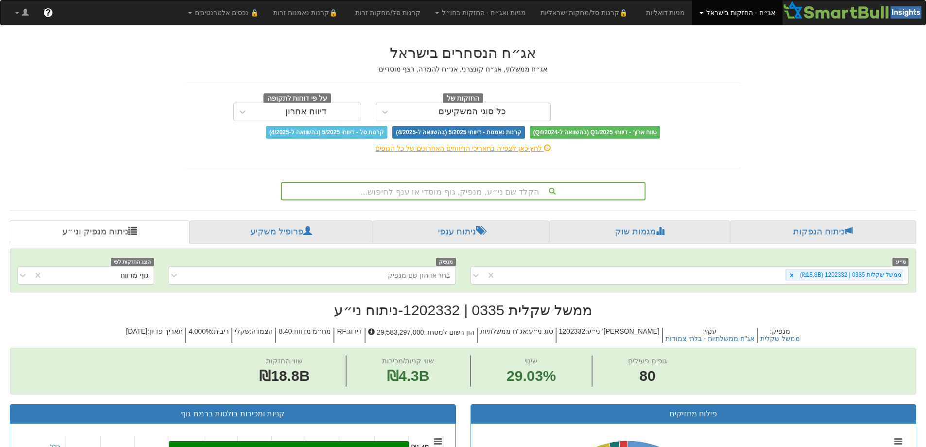
click at [462, 192] on div "הקלד שם ני״ע, מנפיק, גוף מוסדי או ענף לחיפוש..." at bounding box center [463, 191] width 363 height 17
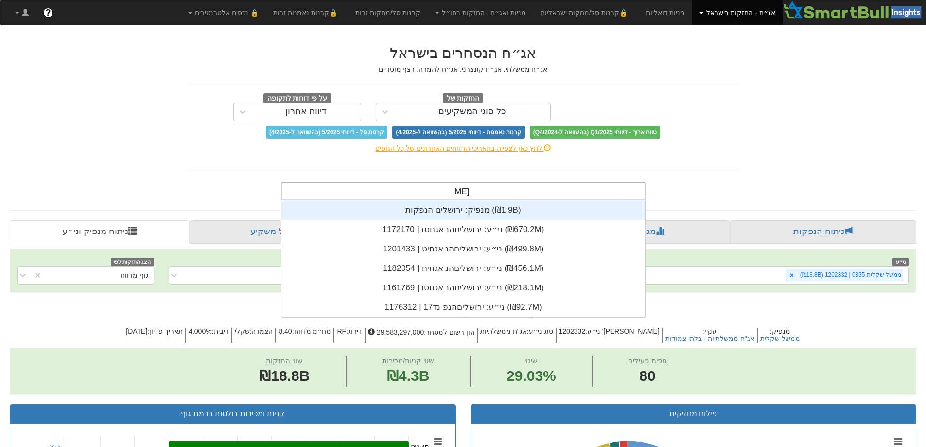
scroll to position [117, 0]
type input "ירושלים"
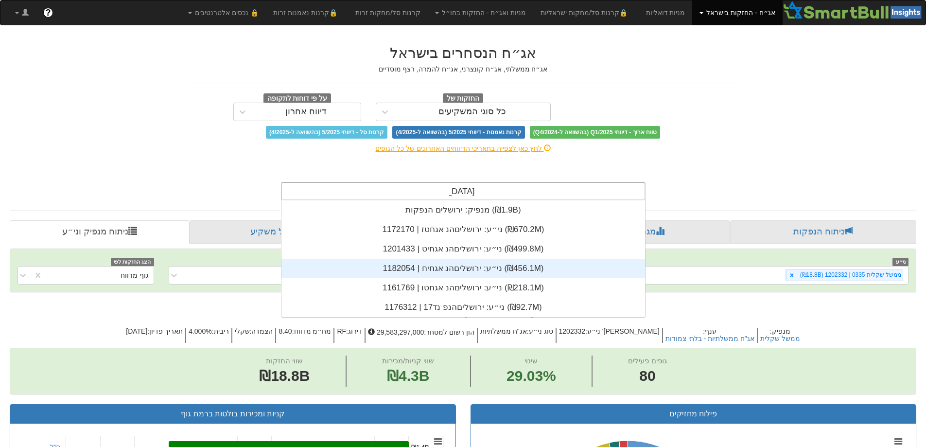
click at [459, 270] on div "ני״ע: ‏ירושליםהנ אגחיח | 1182054 ‎(₪456.1M)‎" at bounding box center [464, 268] width 364 height 19
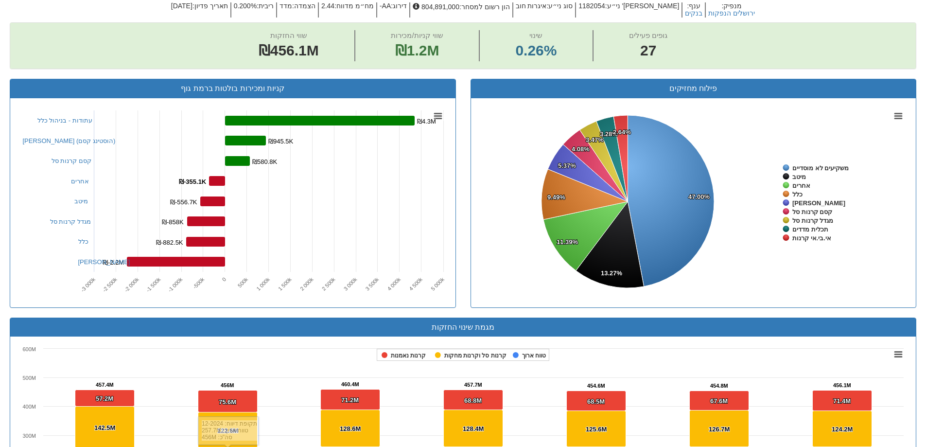
scroll to position [244, 0]
